Goal: Navigation & Orientation: Find specific page/section

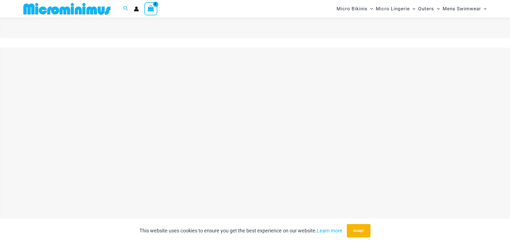
scroll to position [190, 0]
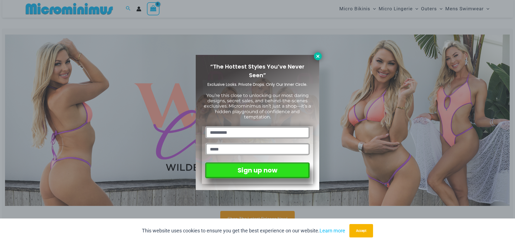
click at [318, 56] on icon at bounding box center [317, 56] width 5 height 5
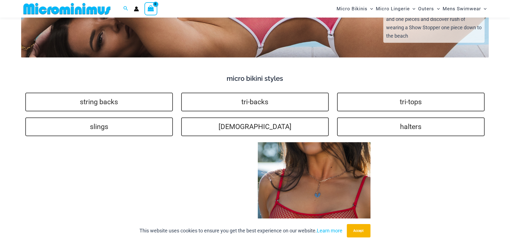
scroll to position [1332, 0]
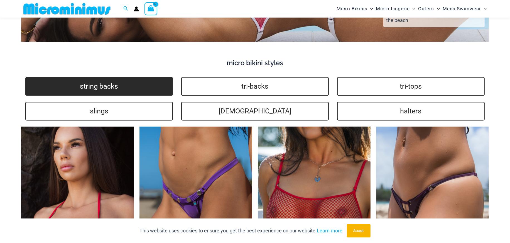
click at [120, 83] on link "string backs" at bounding box center [99, 86] width 148 height 19
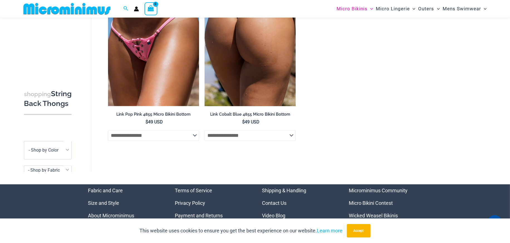
scroll to position [1331, 0]
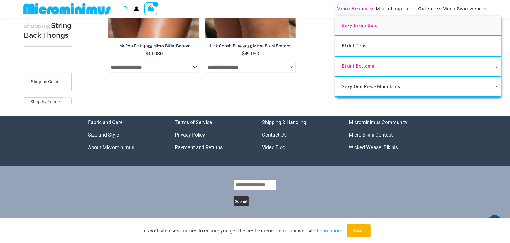
click at [357, 27] on span "Sexy Bikini Sets" at bounding box center [360, 25] width 36 height 5
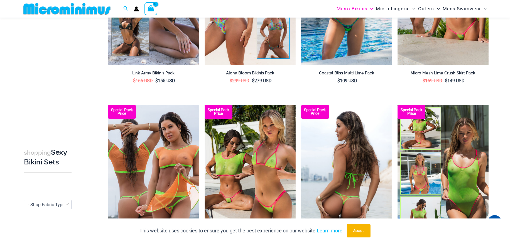
scroll to position [1304, 0]
